Goal: Task Accomplishment & Management: Use online tool/utility

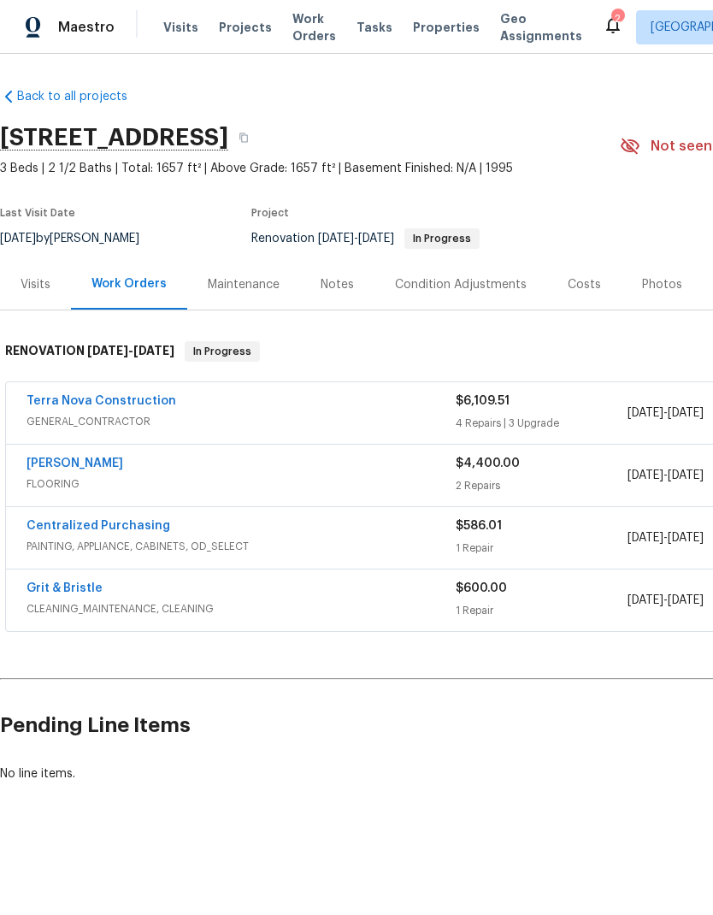
click at [249, 401] on div "Terra Nova Construction" at bounding box center [241, 402] width 429 height 21
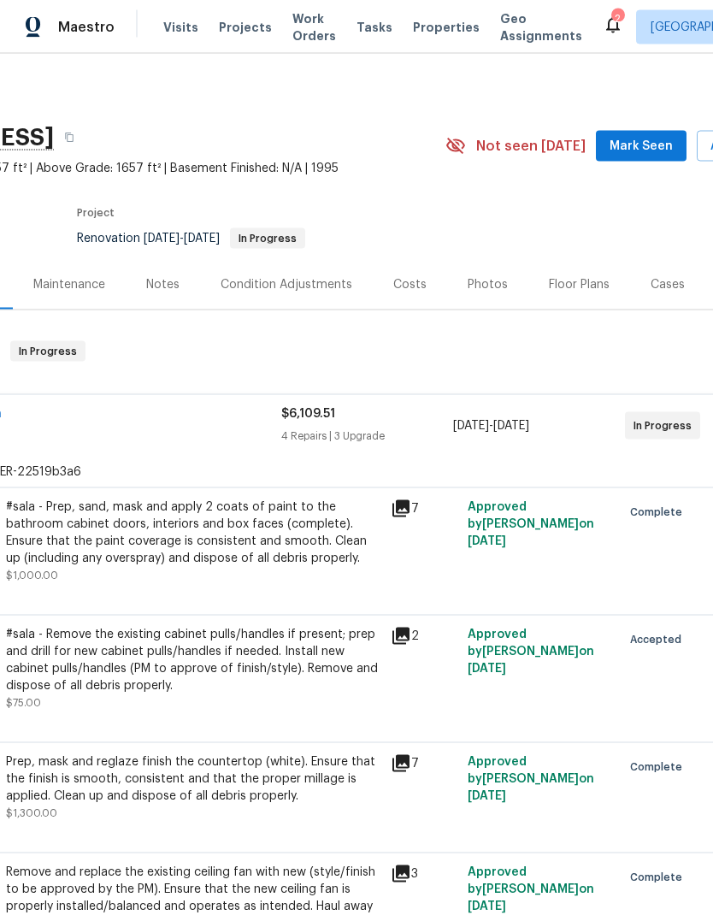
scroll to position [0, 174]
click at [169, 428] on span "GENERAL_CONTRACTOR" at bounding box center [66, 434] width 429 height 17
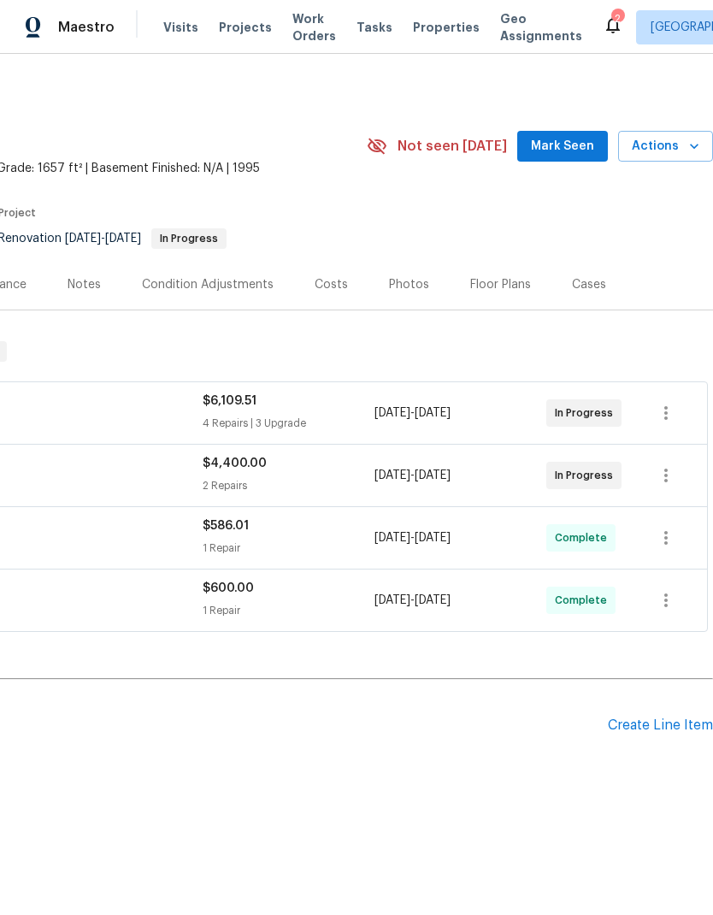
scroll to position [0, 253]
click at [397, 299] on div "Photos" at bounding box center [408, 284] width 81 height 50
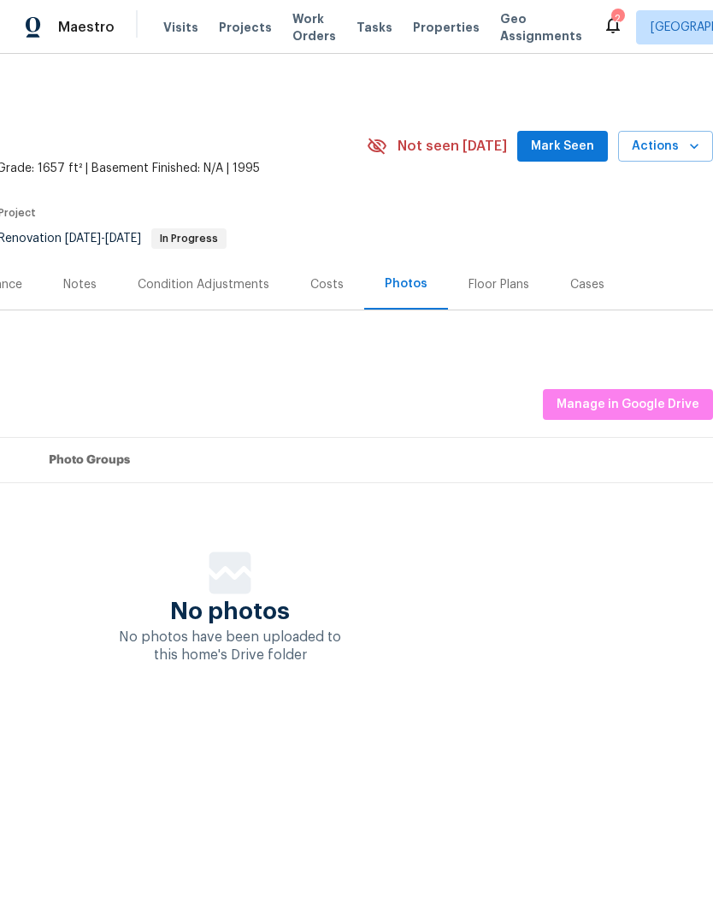
scroll to position [0, 253]
click at [583, 394] on span "Manage in Google Drive" at bounding box center [628, 404] width 143 height 21
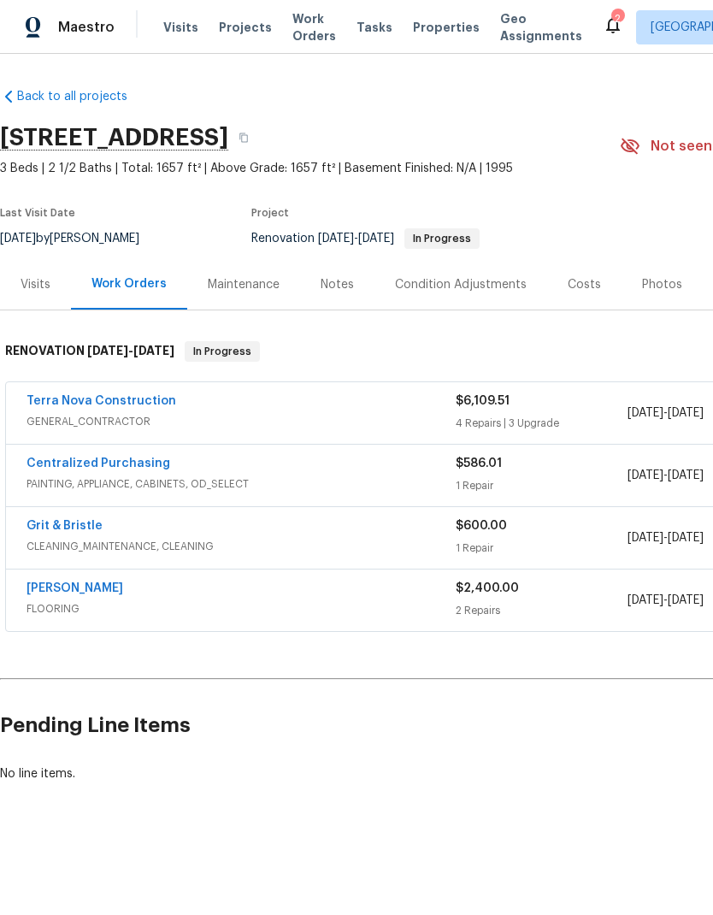
click at [248, 413] on span "GENERAL_CONTRACTOR" at bounding box center [241, 421] width 429 height 17
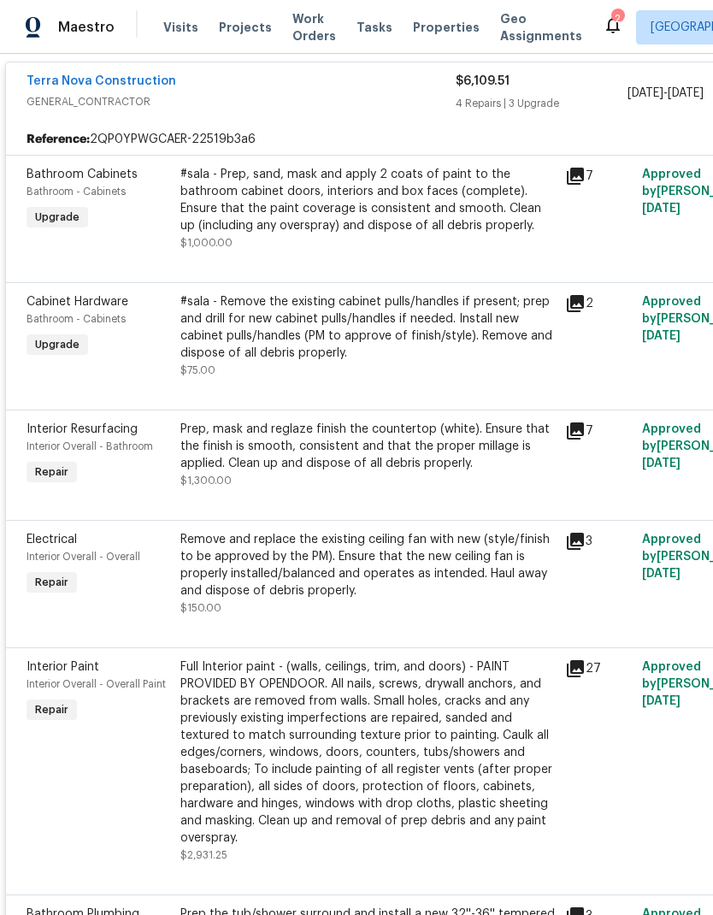
scroll to position [333, 0]
click at [284, 345] on div "#sala - Remove the existing cabinet pulls/handles if present; prep and drill fo…" at bounding box center [367, 326] width 374 height 68
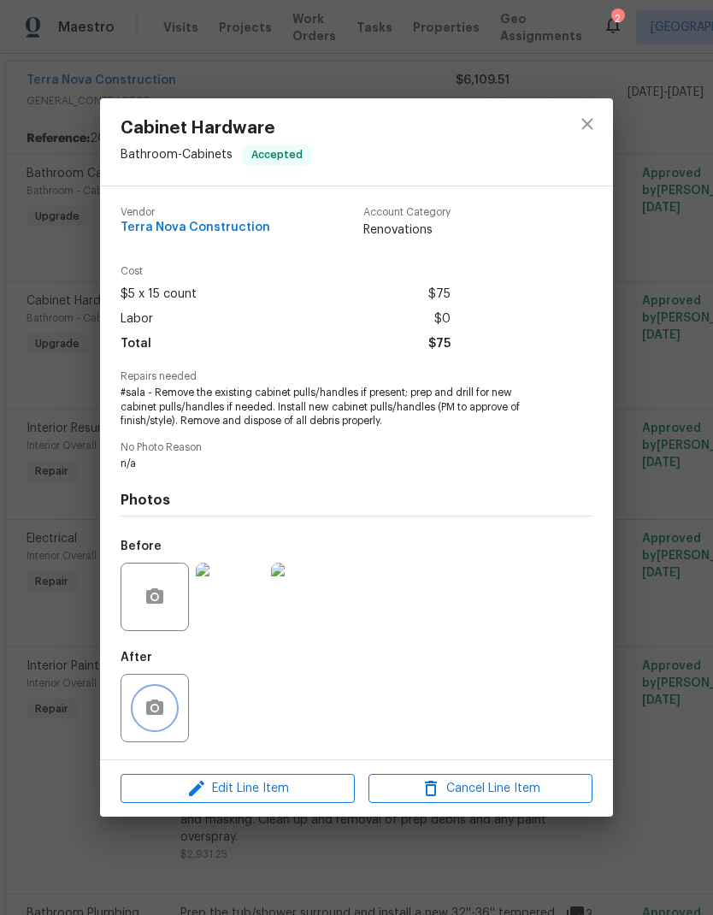
click at [157, 710] on circle "button" at bounding box center [154, 707] width 5 height 5
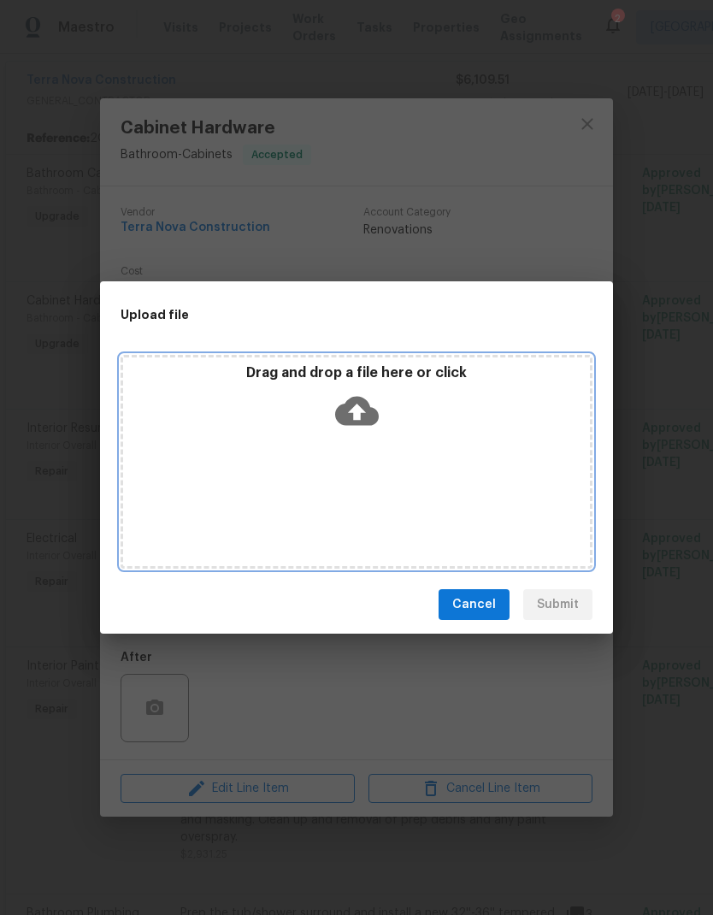
click at [338, 396] on icon at bounding box center [357, 411] width 44 height 44
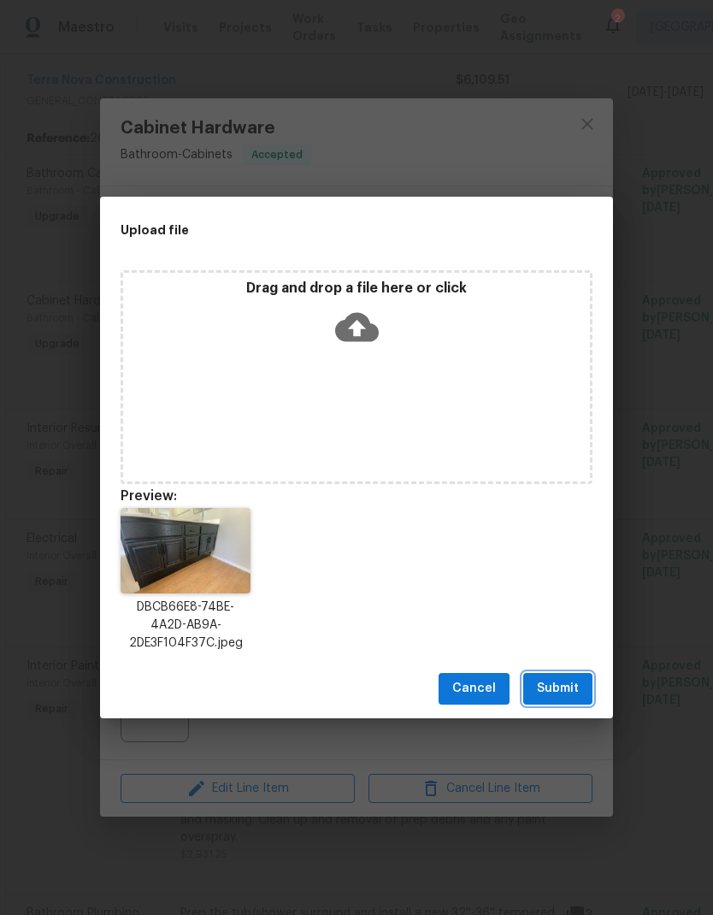
click at [559, 685] on span "Submit" at bounding box center [558, 688] width 42 height 21
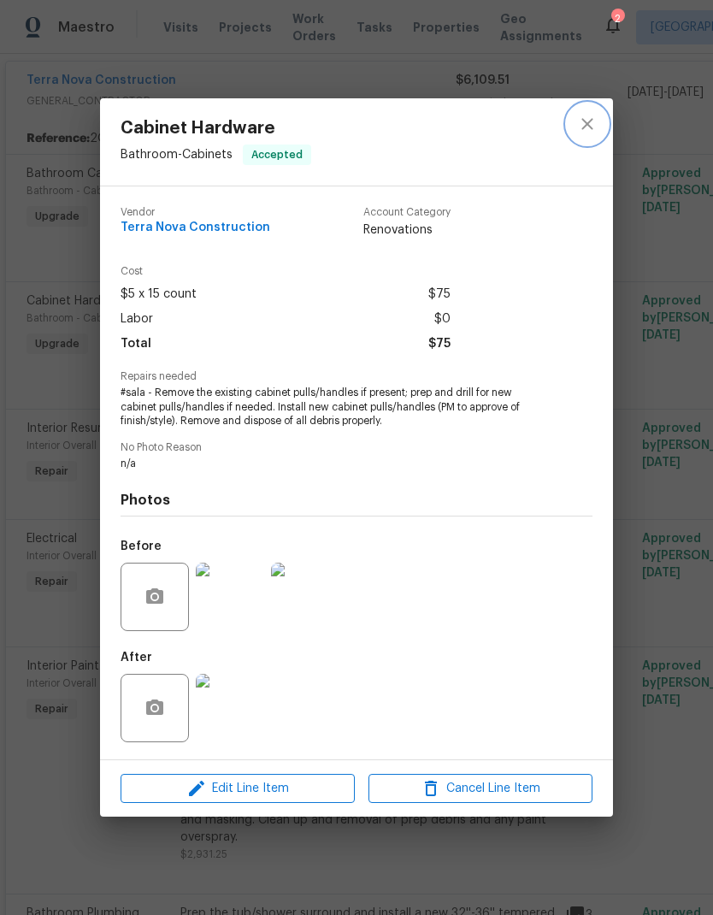
click at [587, 119] on icon "close" at bounding box center [587, 124] width 21 height 21
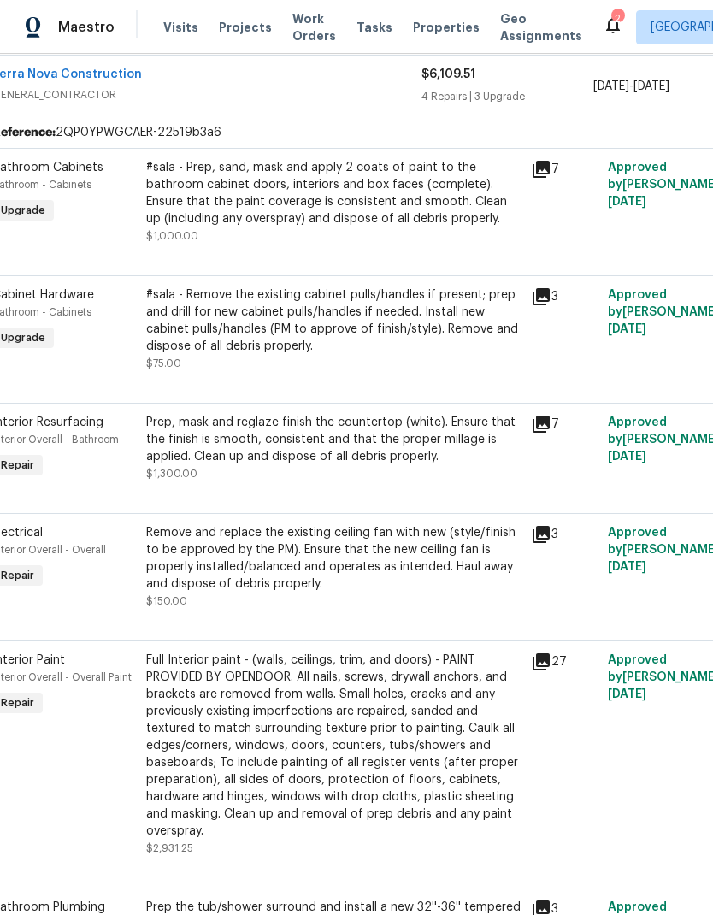
scroll to position [338, 32]
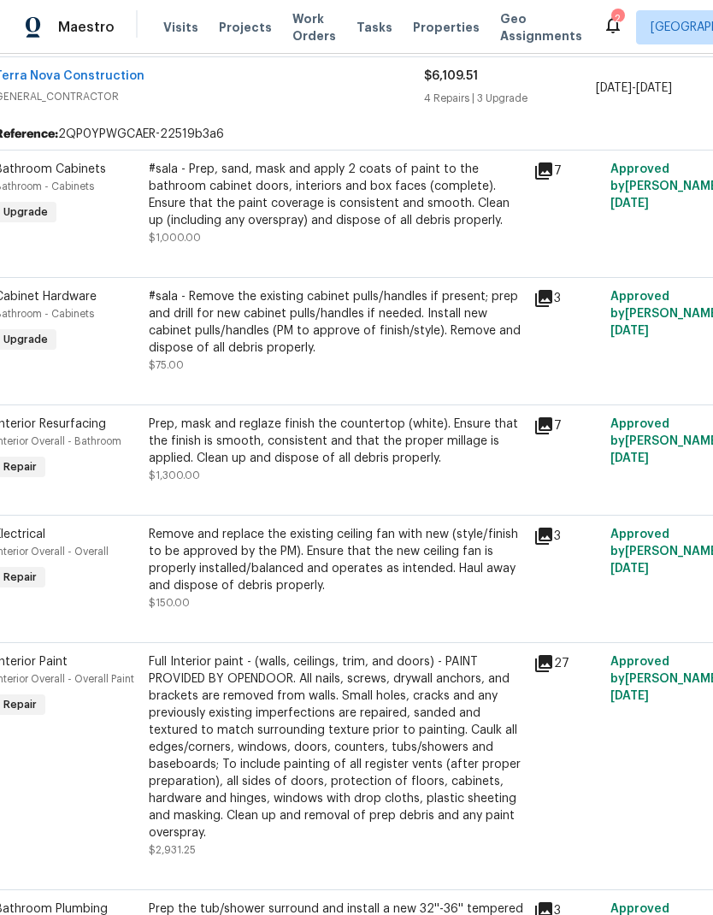
click at [290, 343] on div "#sala - Remove the existing cabinet pulls/handles if present; prep and drill fo…" at bounding box center [336, 322] width 374 height 68
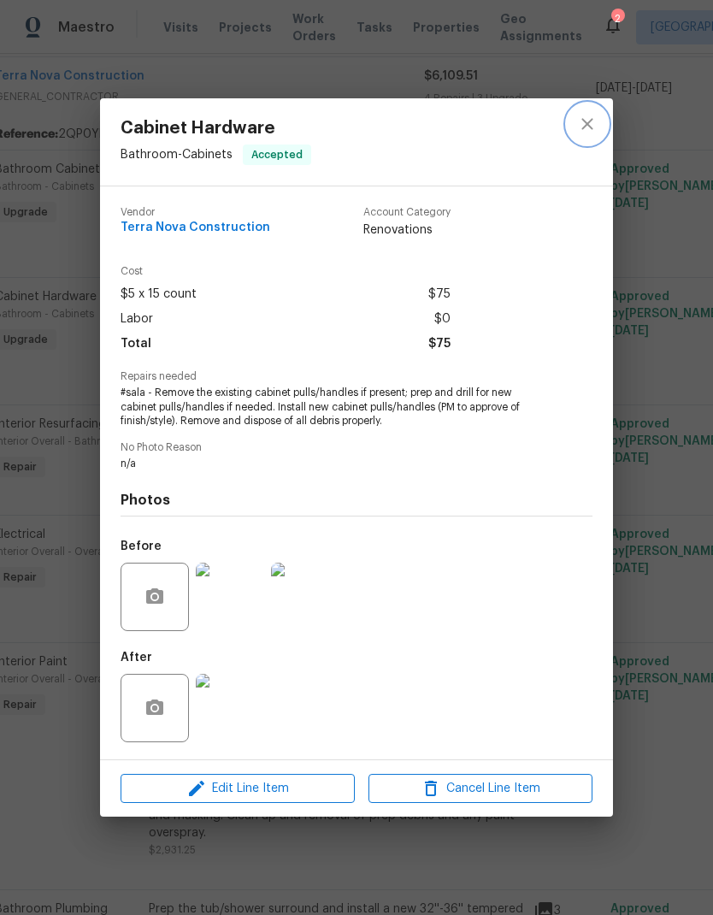
click at [575, 127] on button "close" at bounding box center [587, 123] width 41 height 41
